Goal: Information Seeking & Learning: Compare options

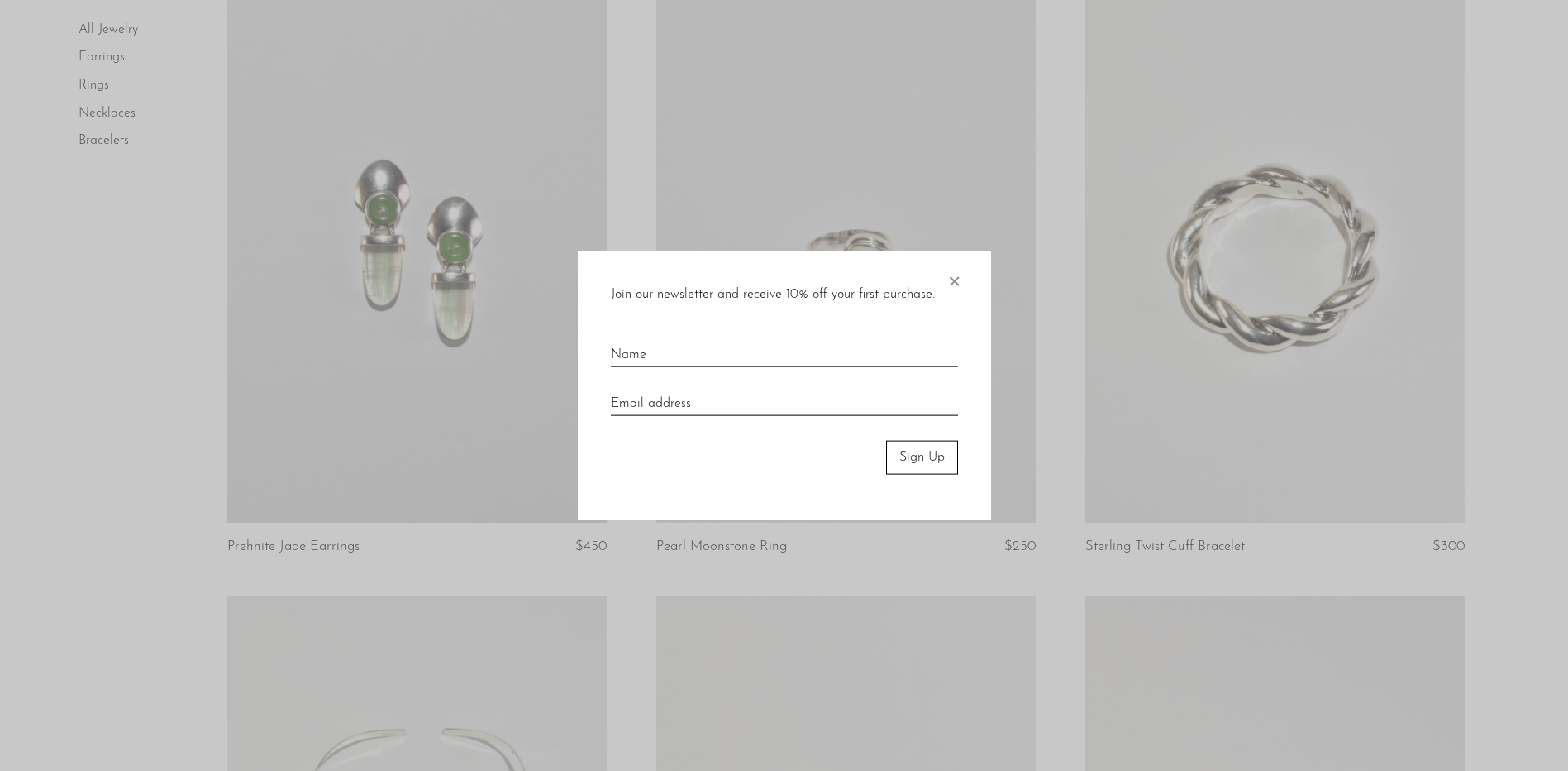
scroll to position [166, 0]
click at [953, 279] on span "×" at bounding box center [954, 277] width 16 height 53
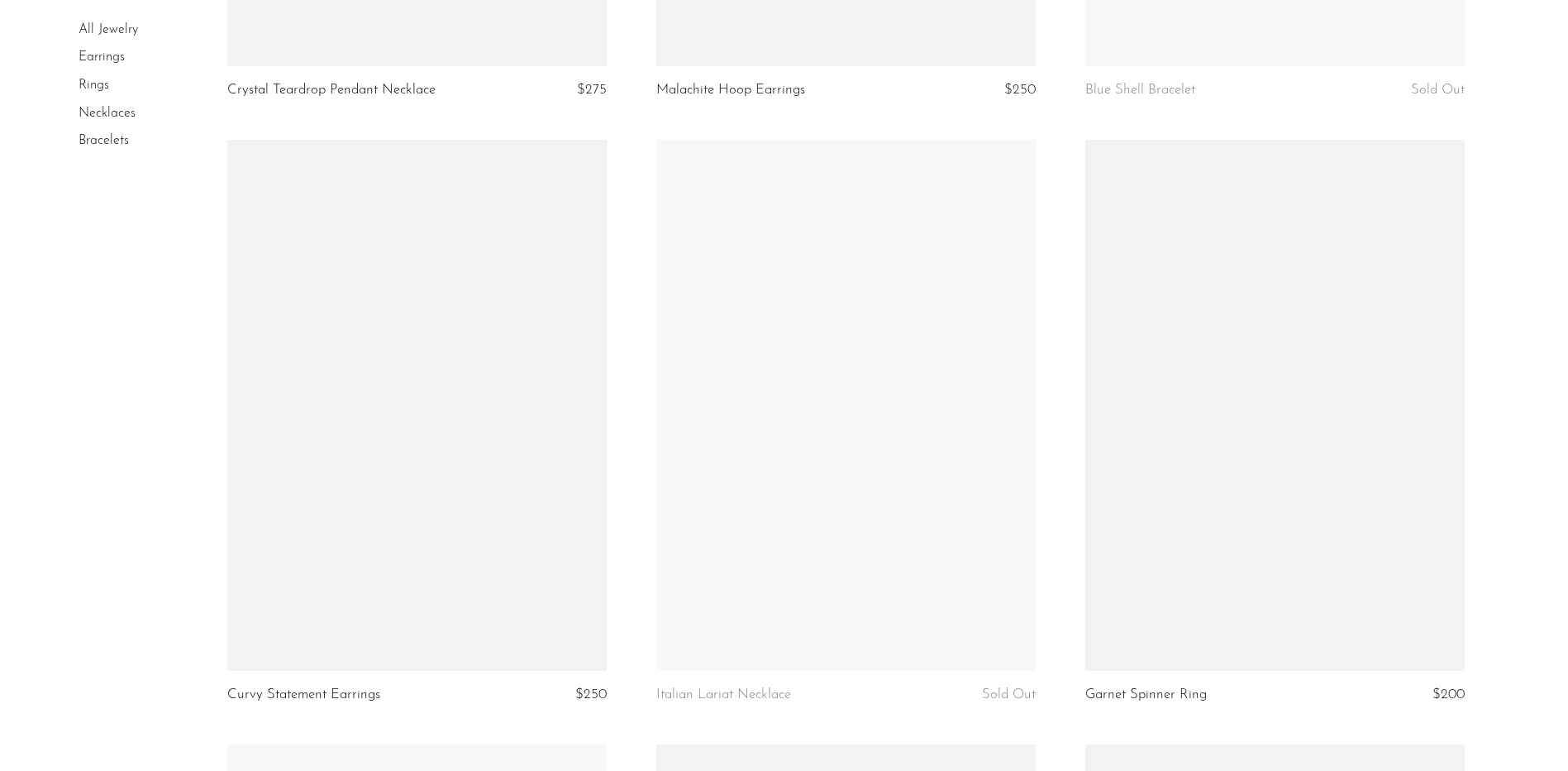
scroll to position [4302, 0]
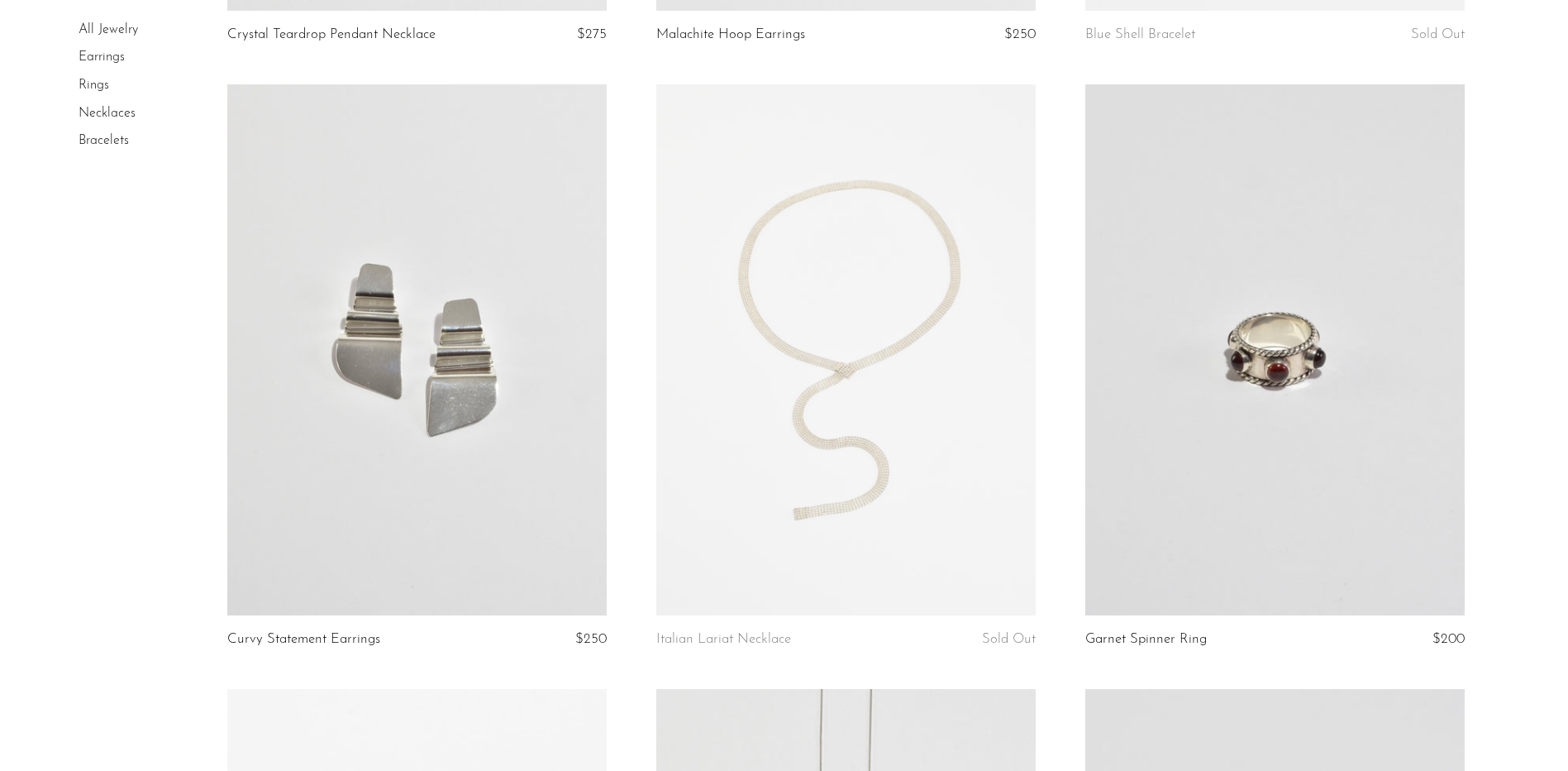
click at [1282, 390] on link at bounding box center [1276, 350] width 380 height 532
click at [821, 347] on link at bounding box center [846, 350] width 380 height 532
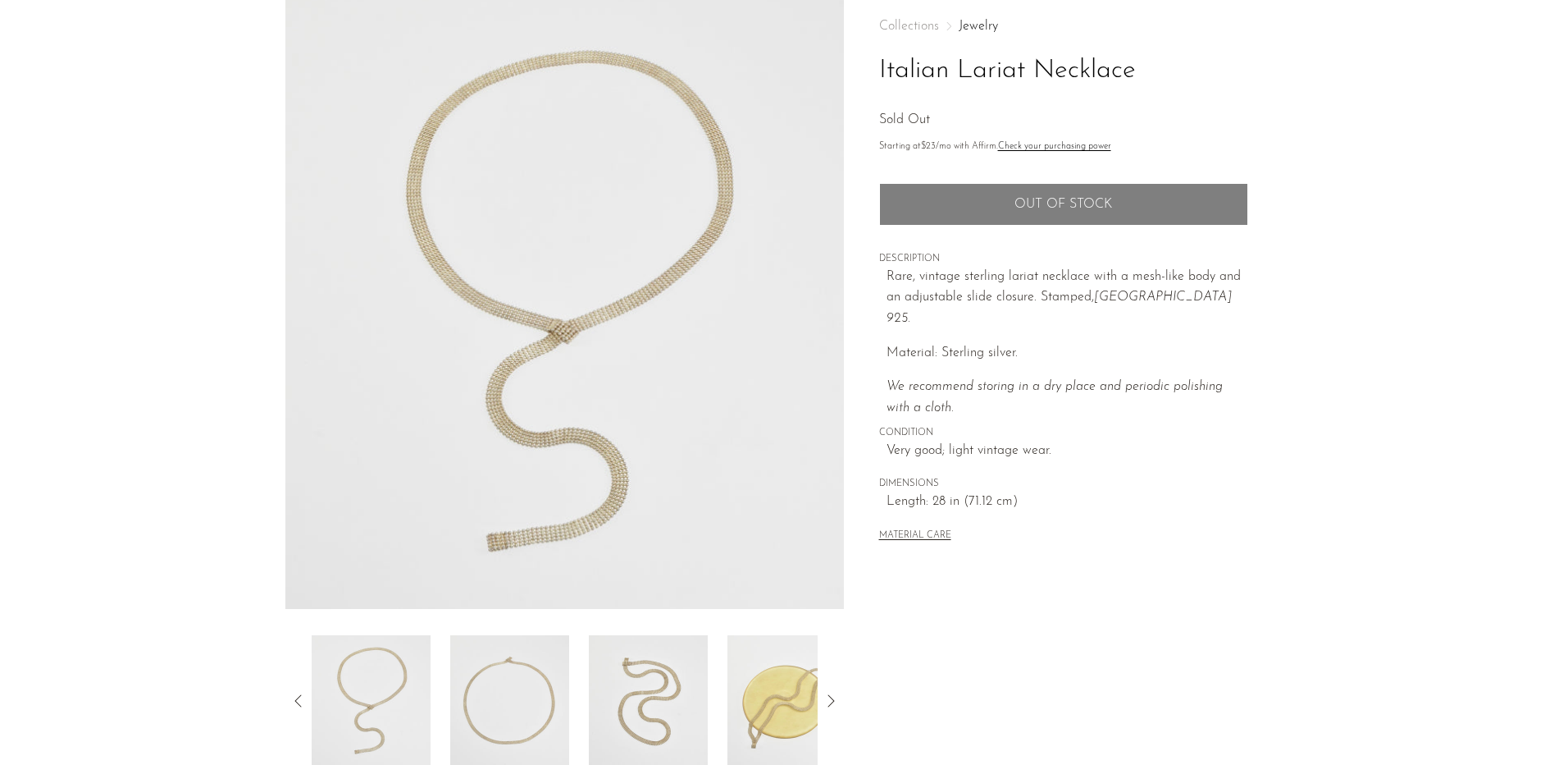
scroll to position [246, 0]
